Goal: Use online tool/utility: Utilize a website feature to perform a specific function

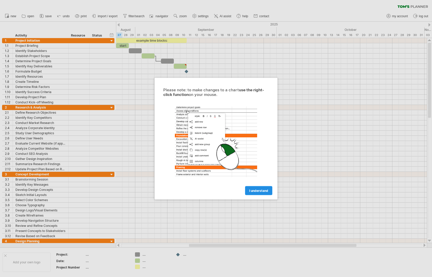
click at [263, 190] on span "I understand" at bounding box center [258, 190] width 19 height 4
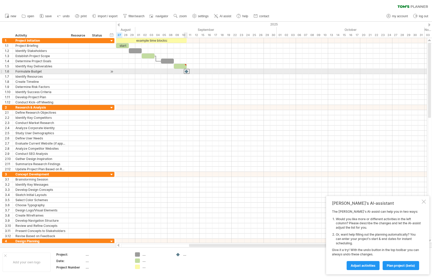
click at [186, 70] on div at bounding box center [187, 71] width 6 height 5
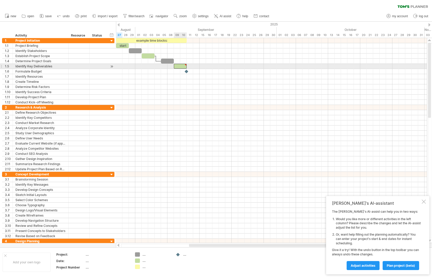
click at [178, 64] on div at bounding box center [180, 66] width 13 height 5
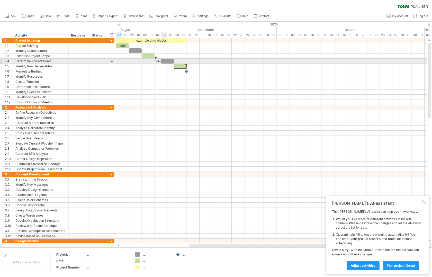
click at [165, 60] on div at bounding box center [167, 61] width 13 height 5
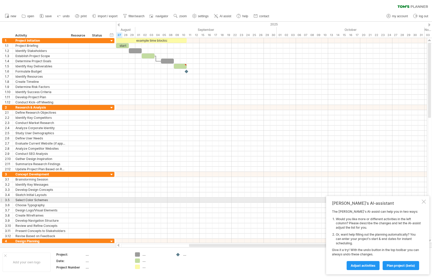
click at [423, 200] on div at bounding box center [423, 201] width 4 height 4
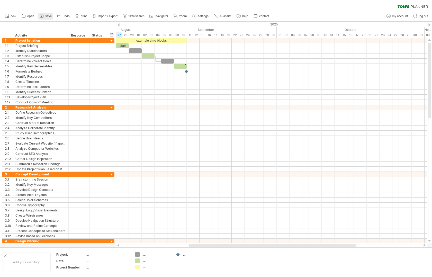
click at [46, 15] on span "save" at bounding box center [48, 16] width 6 height 4
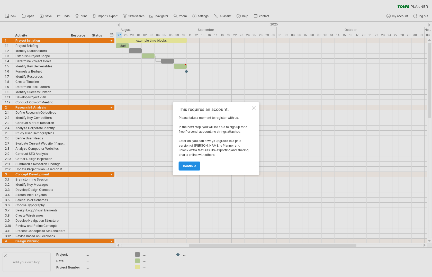
click at [196, 165] on span "continue" at bounding box center [189, 166] width 13 height 4
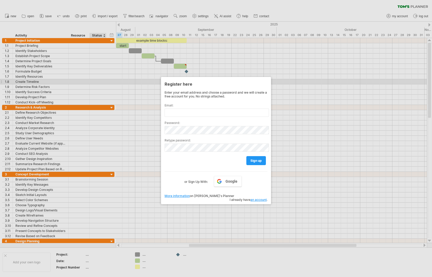
click at [103, 81] on div at bounding box center [216, 138] width 432 height 277
click at [199, 14] on div at bounding box center [216, 138] width 432 height 277
click at [201, 15] on div at bounding box center [216, 138] width 432 height 277
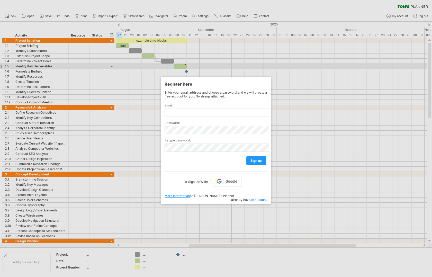
drag, startPoint x: 299, startPoint y: 67, endPoint x: 280, endPoint y: 68, distance: 18.8
click at [299, 67] on div at bounding box center [216, 138] width 432 height 277
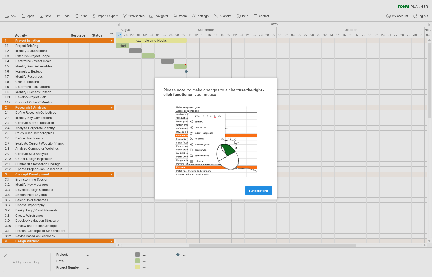
click at [252, 191] on span "I understand" at bounding box center [258, 190] width 19 height 4
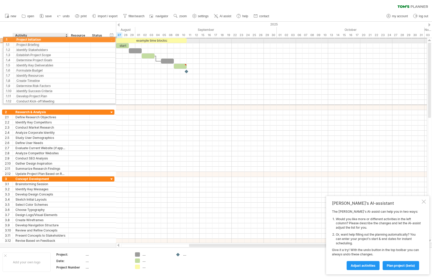
click at [18, 39] on div "Project Initiation" at bounding box center [40, 40] width 50 height 5
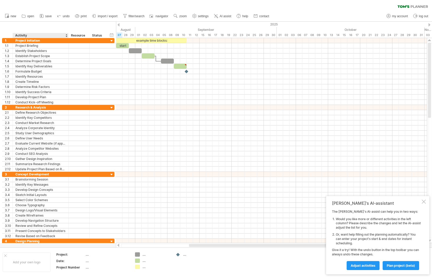
click at [26, 34] on div "Activity" at bounding box center [40, 35] width 50 height 5
click at [34, 28] on div "hide start/end/duration show start/end/duration ******** Activity ******** Reso…" at bounding box center [58, 30] width 116 height 16
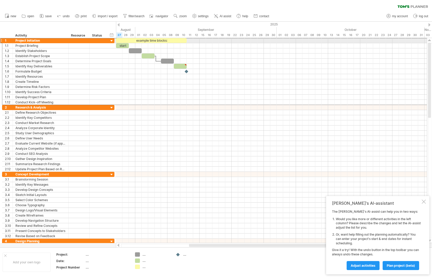
click at [1, 40] on div at bounding box center [1, 40] width 2 height 5
click at [7, 39] on div "1" at bounding box center [9, 40] width 8 height 5
click at [9, 40] on div "1" at bounding box center [9, 40] width 8 height 5
click at [112, 40] on div at bounding box center [111, 41] width 5 height 5
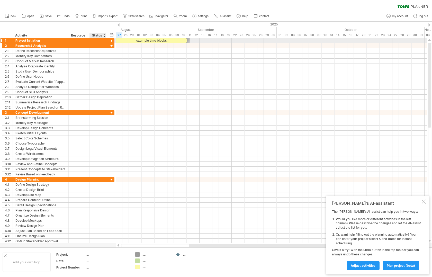
click at [112, 40] on div at bounding box center [111, 41] width 5 height 5
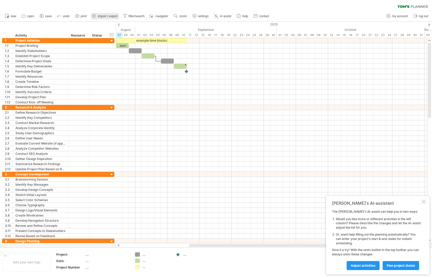
click at [106, 16] on span "import / export" at bounding box center [108, 16] width 20 height 4
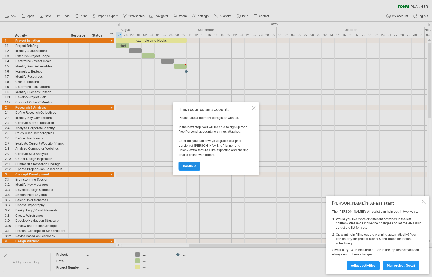
click at [197, 165] on link "continue" at bounding box center [190, 165] width 22 height 9
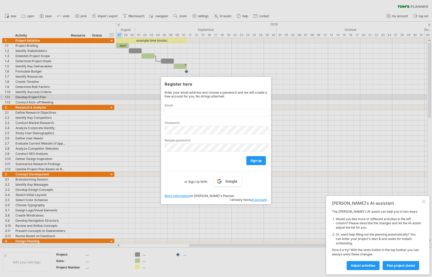
click at [128, 97] on div at bounding box center [216, 138] width 432 height 277
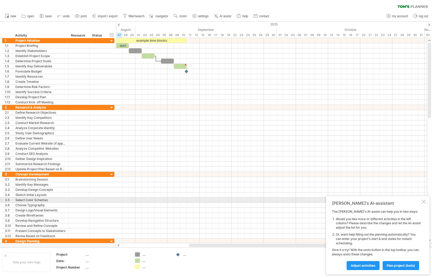
click at [424, 201] on div at bounding box center [423, 201] width 4 height 4
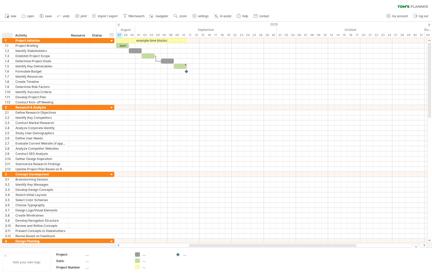
click at [6, 255] on div at bounding box center [5, 255] width 3 height 3
